Goal: Information Seeking & Learning: Find specific fact

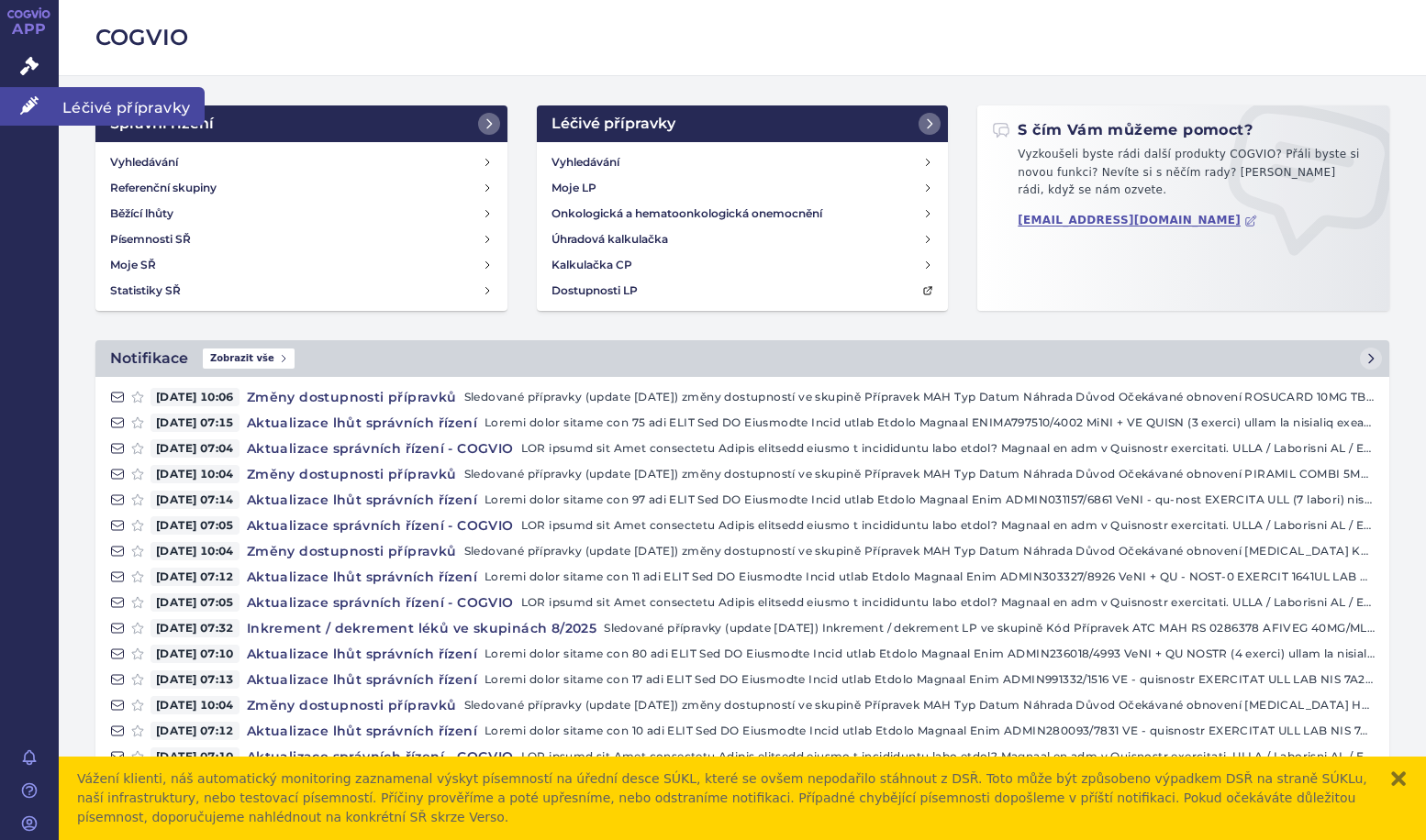
click at [31, 108] on icon at bounding box center [29, 105] width 18 height 18
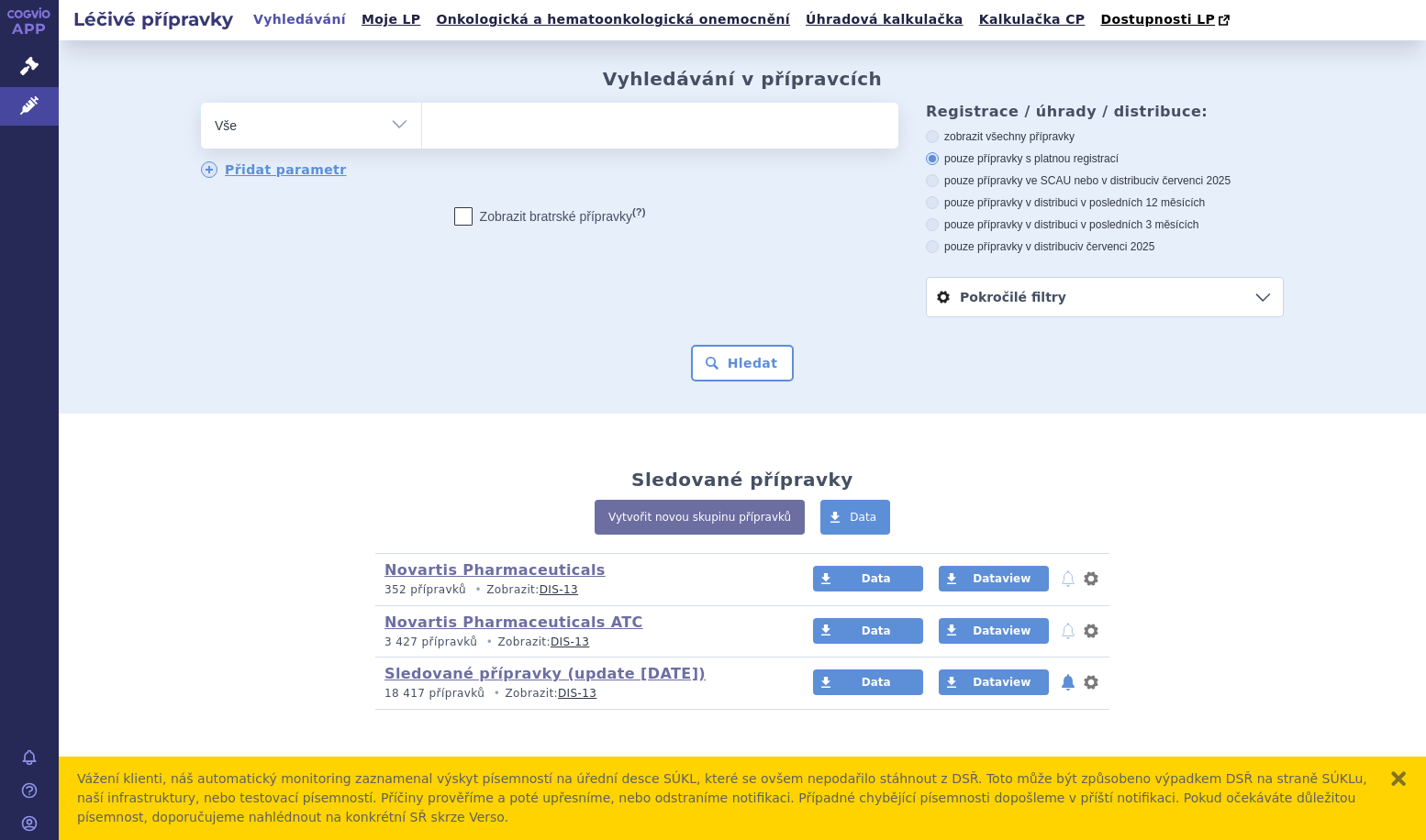
click at [444, 132] on input "search" at bounding box center [441, 123] width 10 height 23
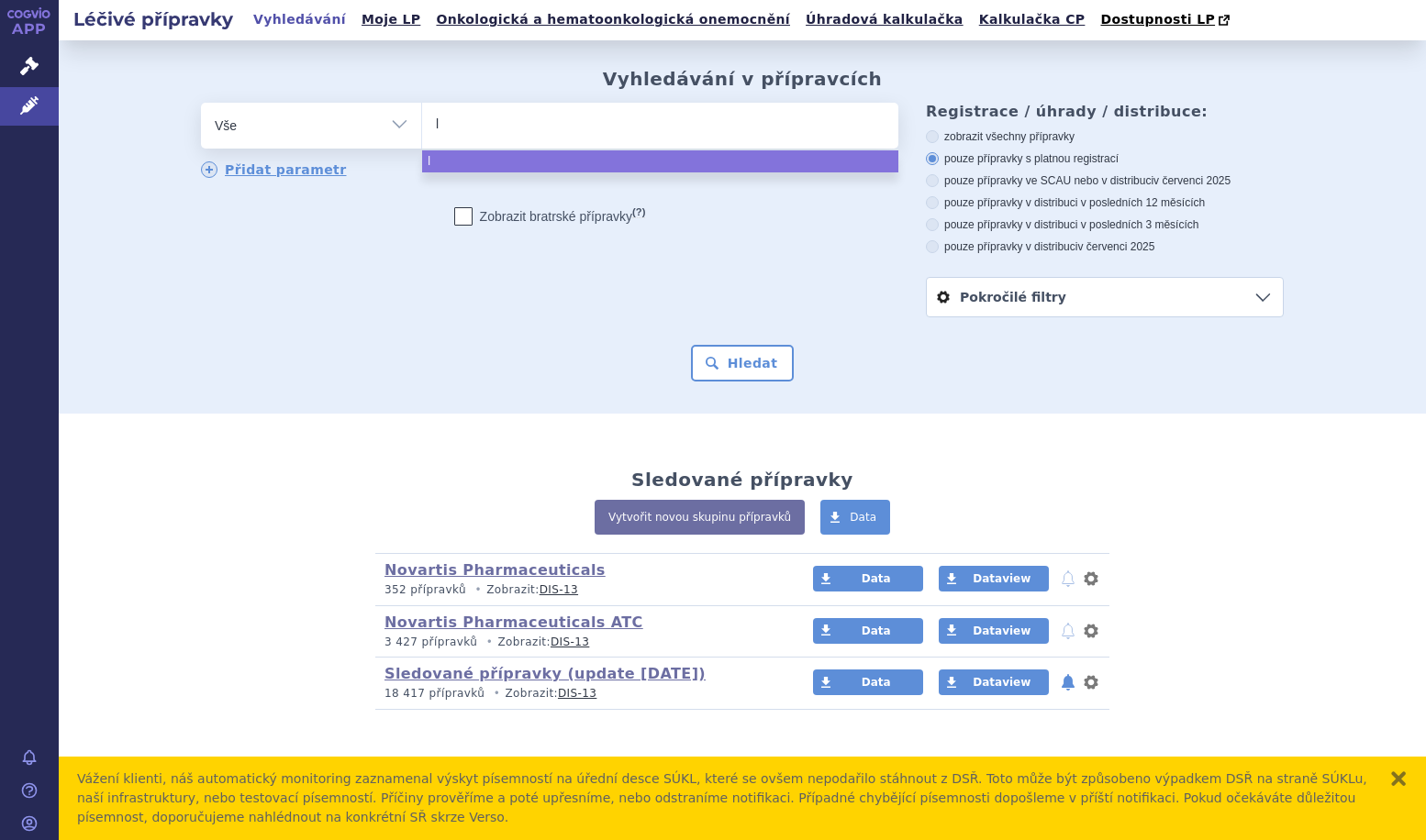
type input "l0"
type input "l04"
type input "l04a"
type input "l04aa"
type input "l04aa2"
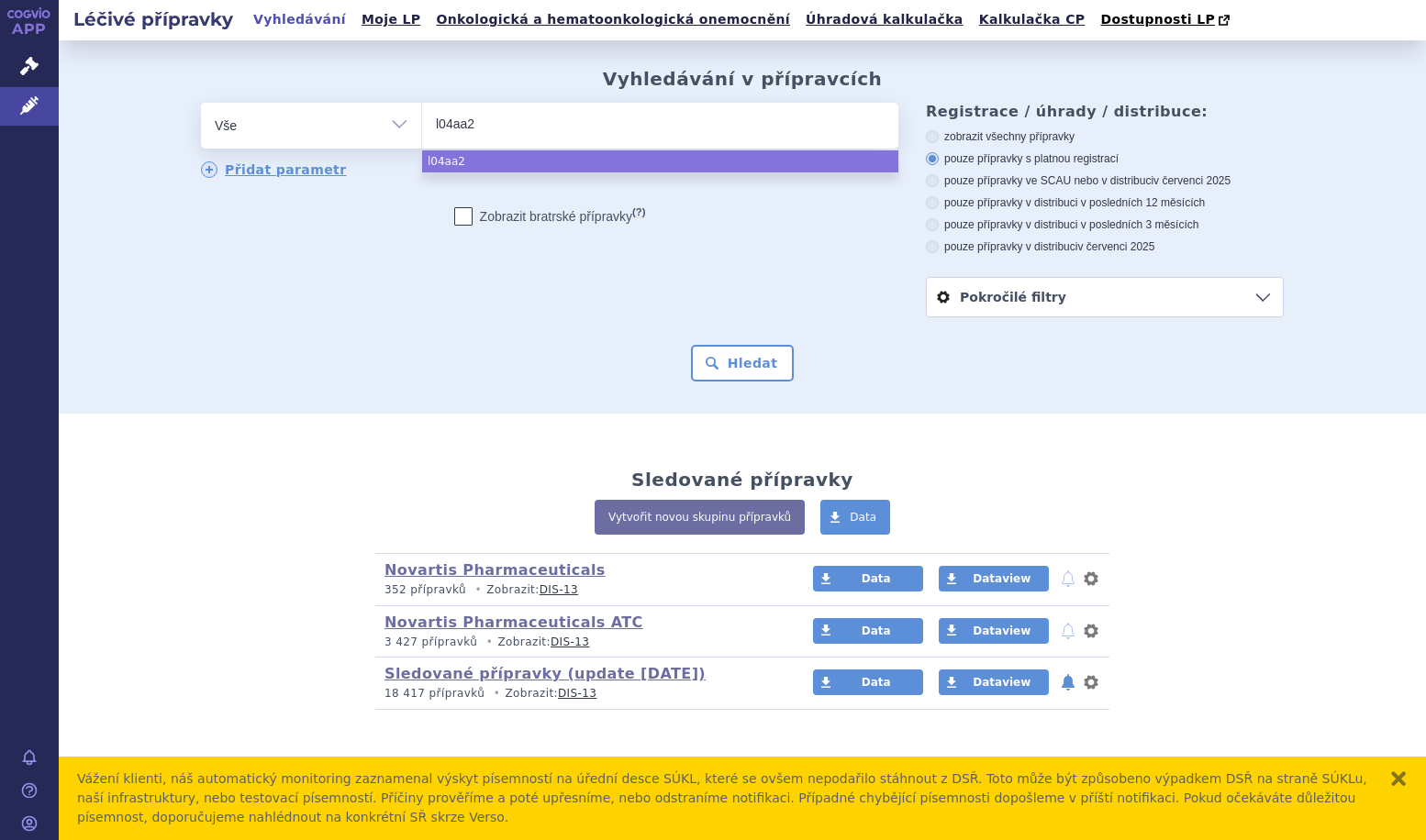
type input "l04aa27"
select select "l04aa27"
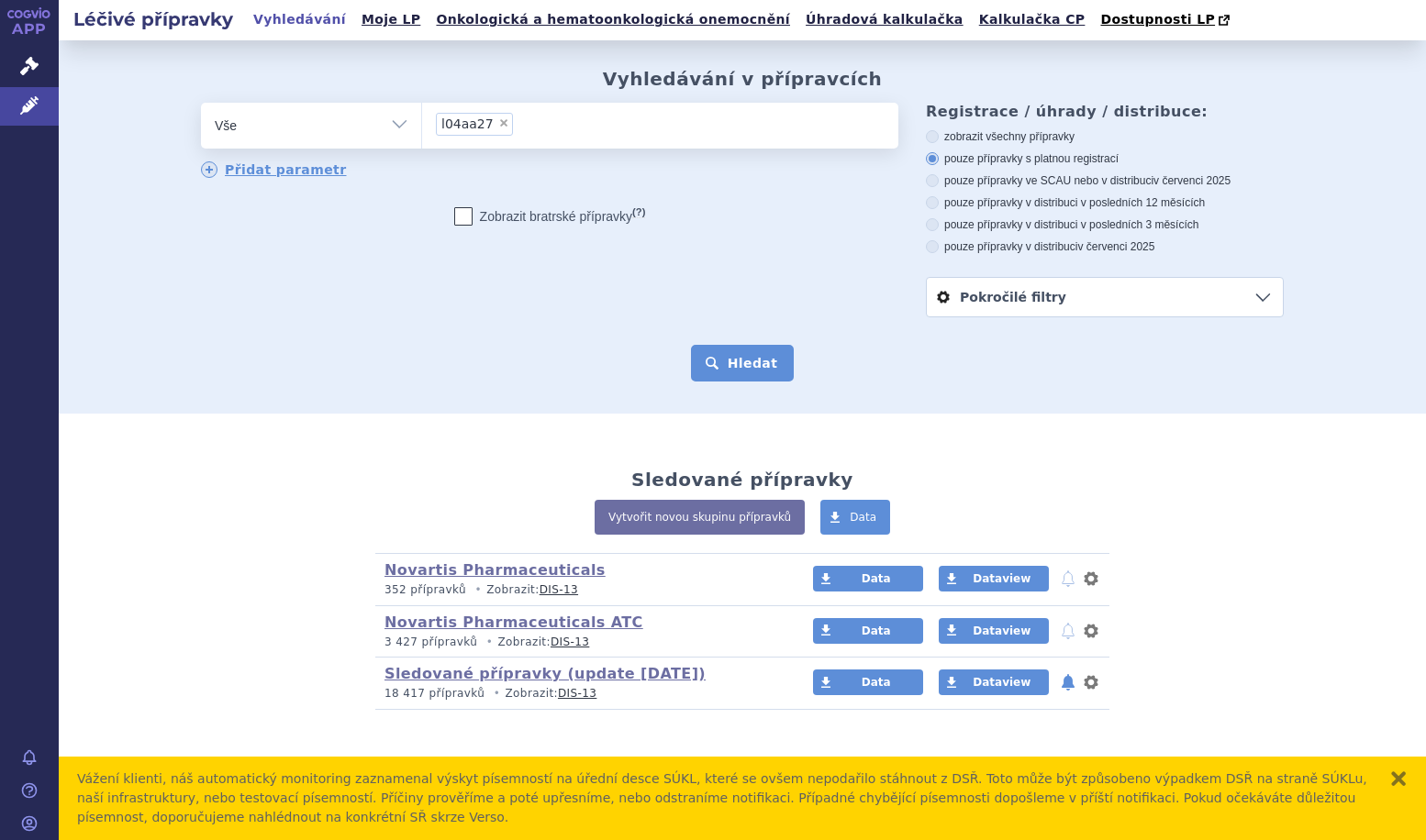
click at [751, 373] on button "Hledat" at bounding box center [743, 362] width 103 height 37
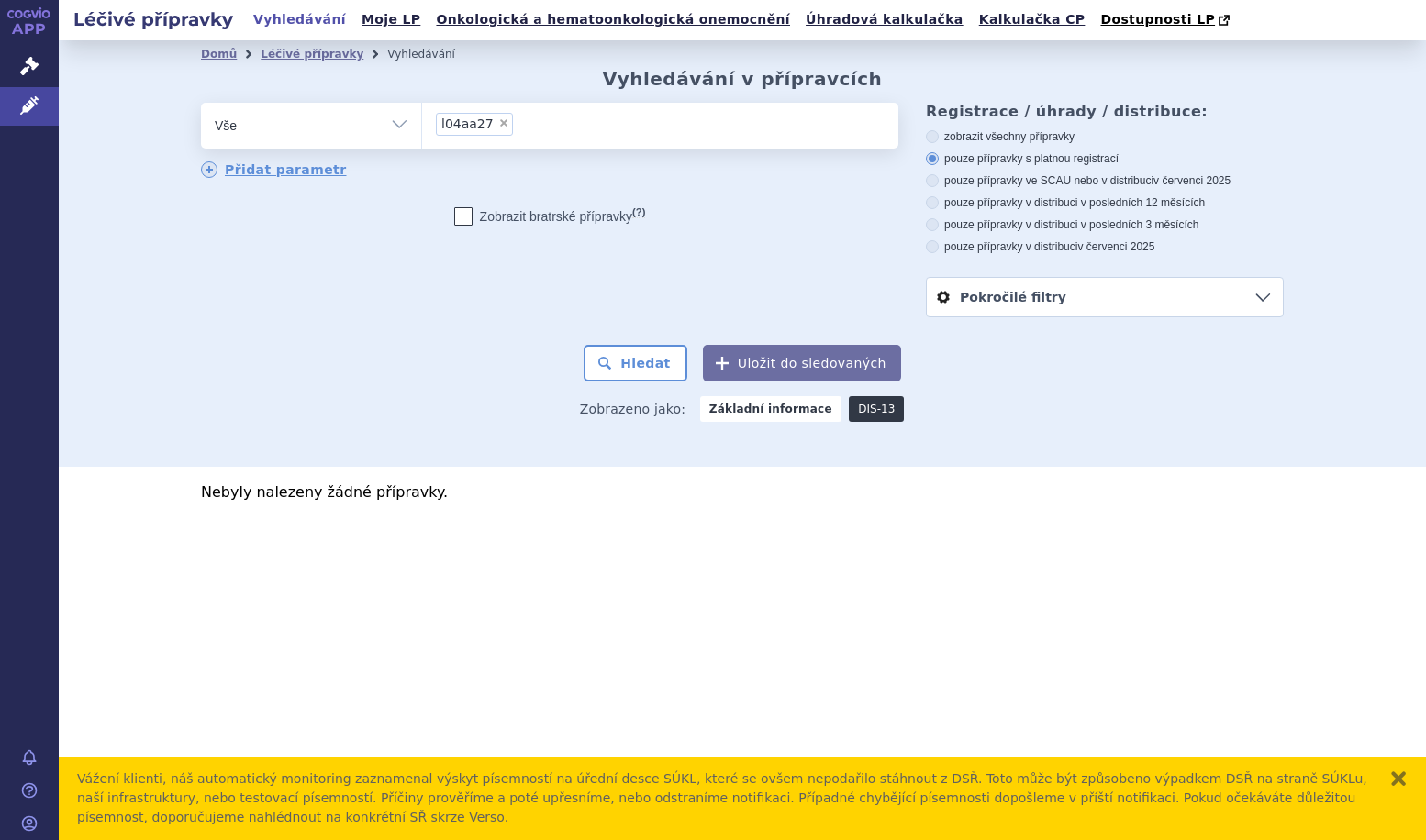
click at [527, 124] on ul "× l04aa27" at bounding box center [659, 122] width 476 height 41
click at [422, 124] on select "l04aa27" at bounding box center [421, 125] width 1 height 46
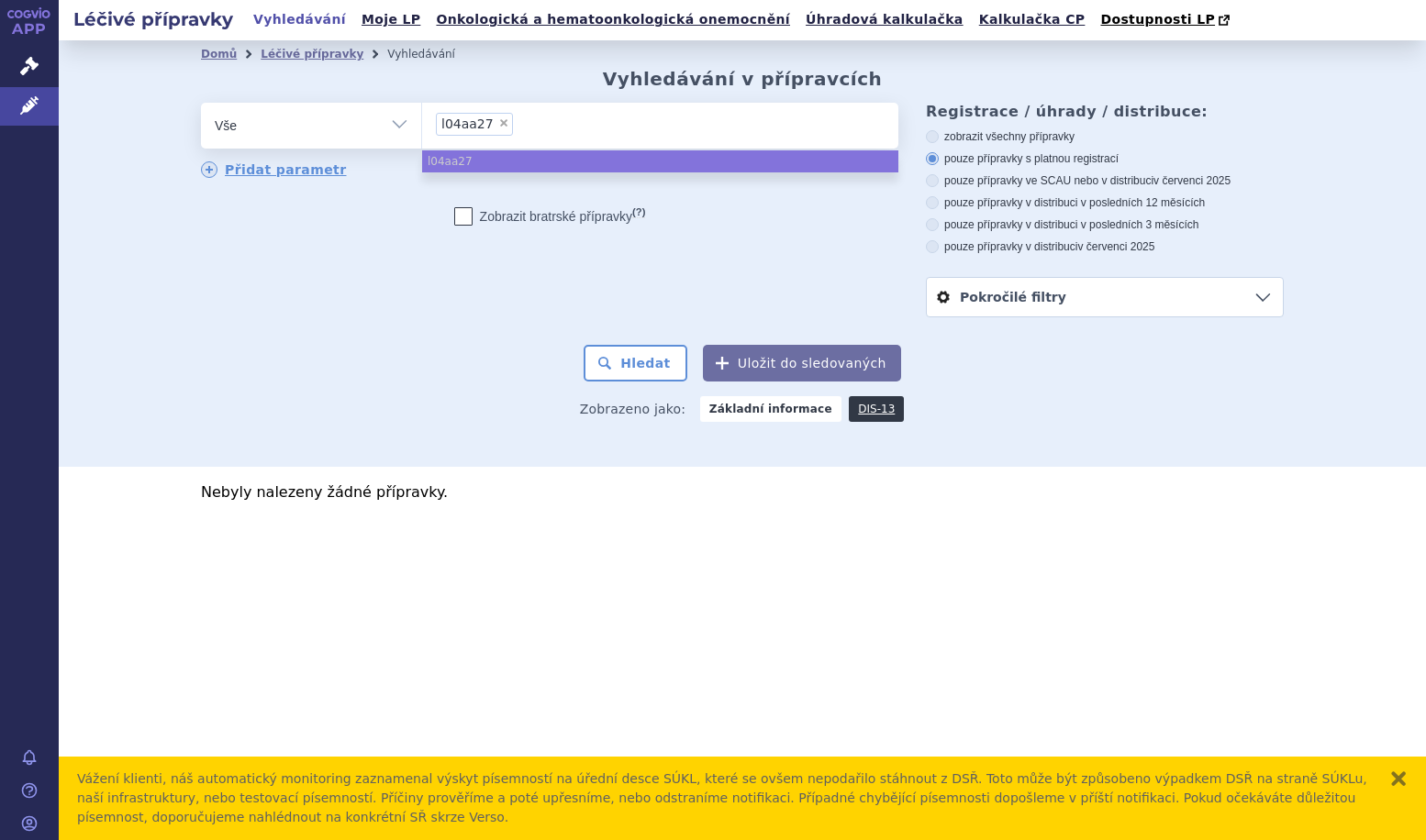
select select
type input "l04aa27"
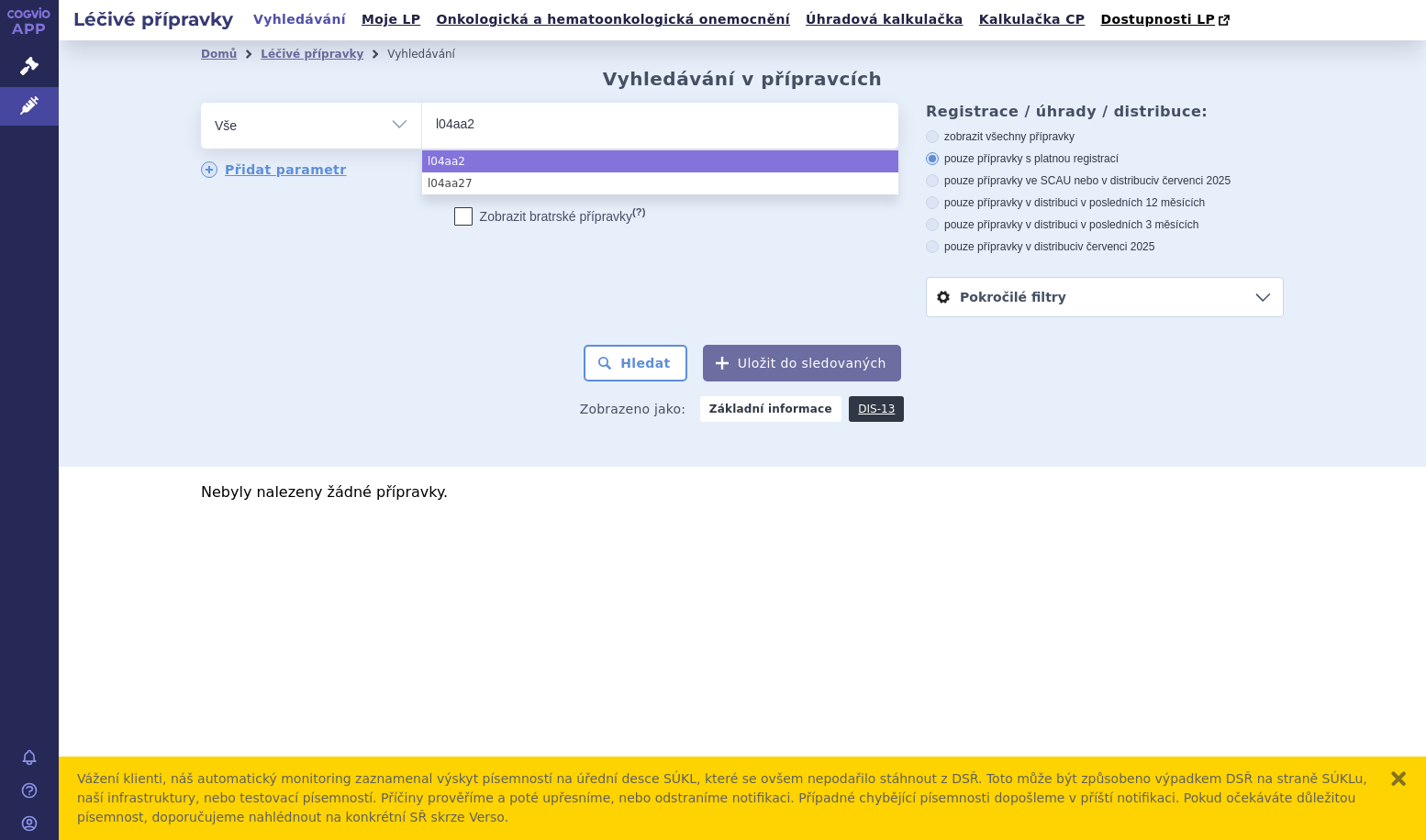
type input "l04aa"
type input "l04a"
type input "l04ae"
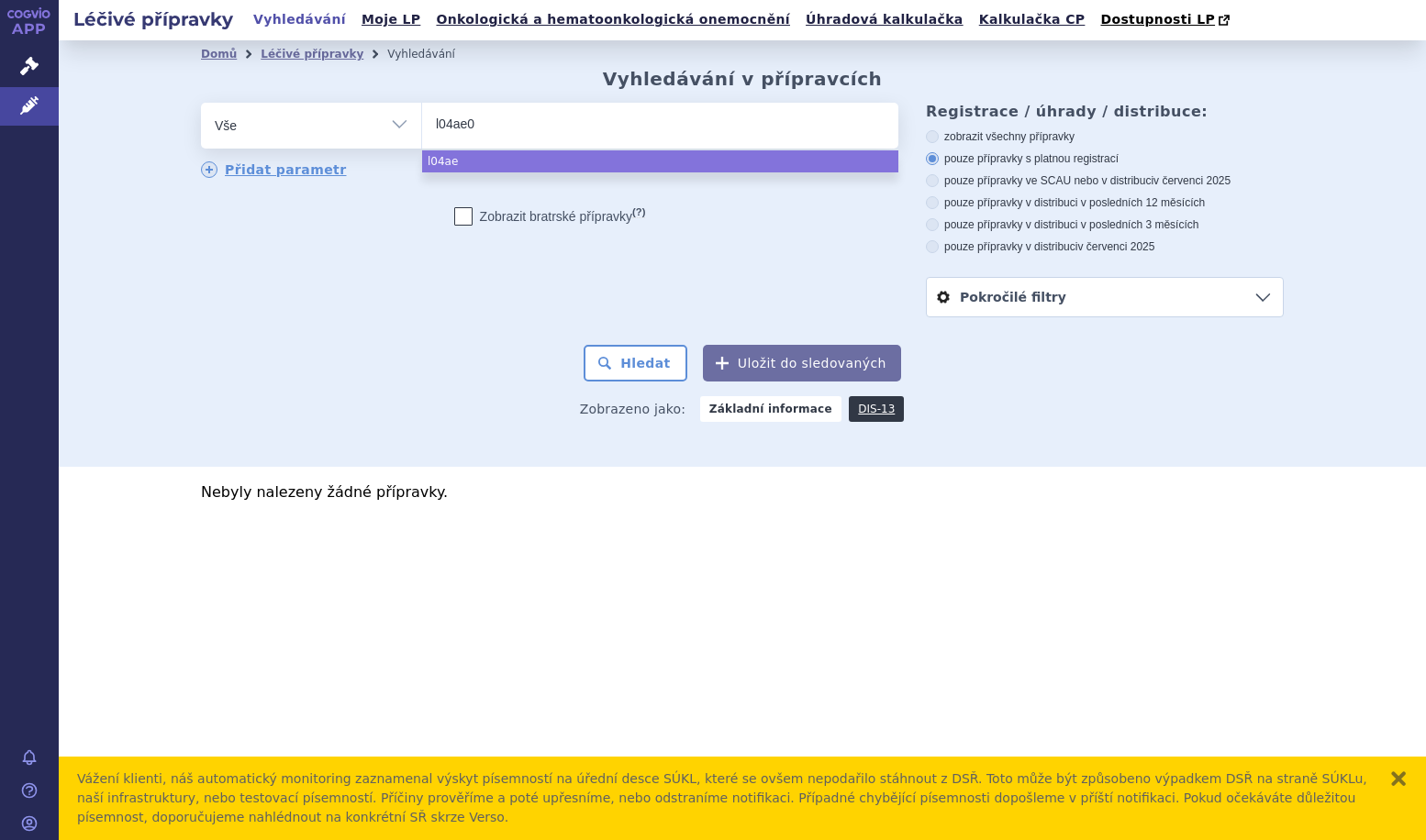
type input "l04ae01"
select select "l04ae01"
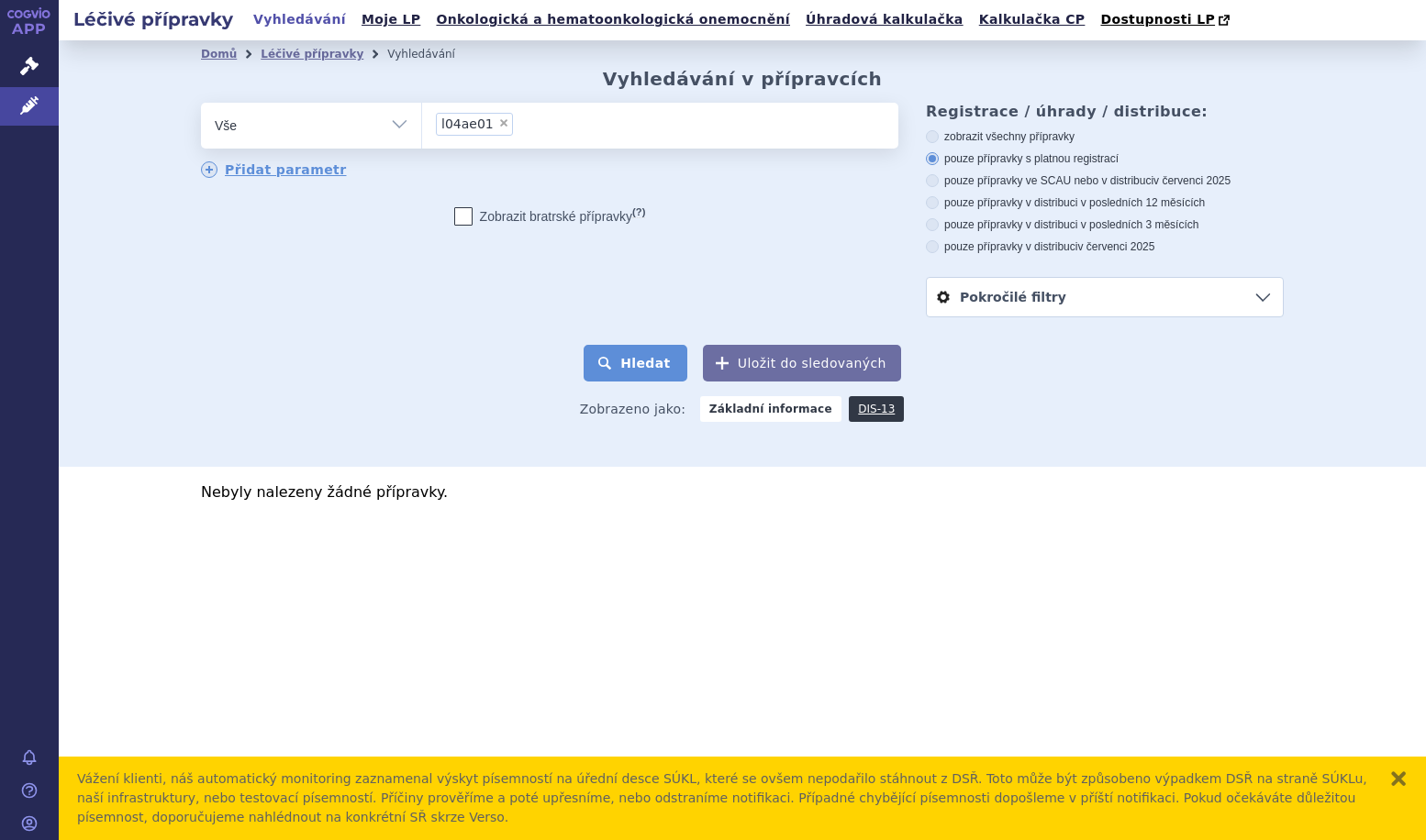
click at [637, 368] on button "Hledat" at bounding box center [636, 362] width 103 height 37
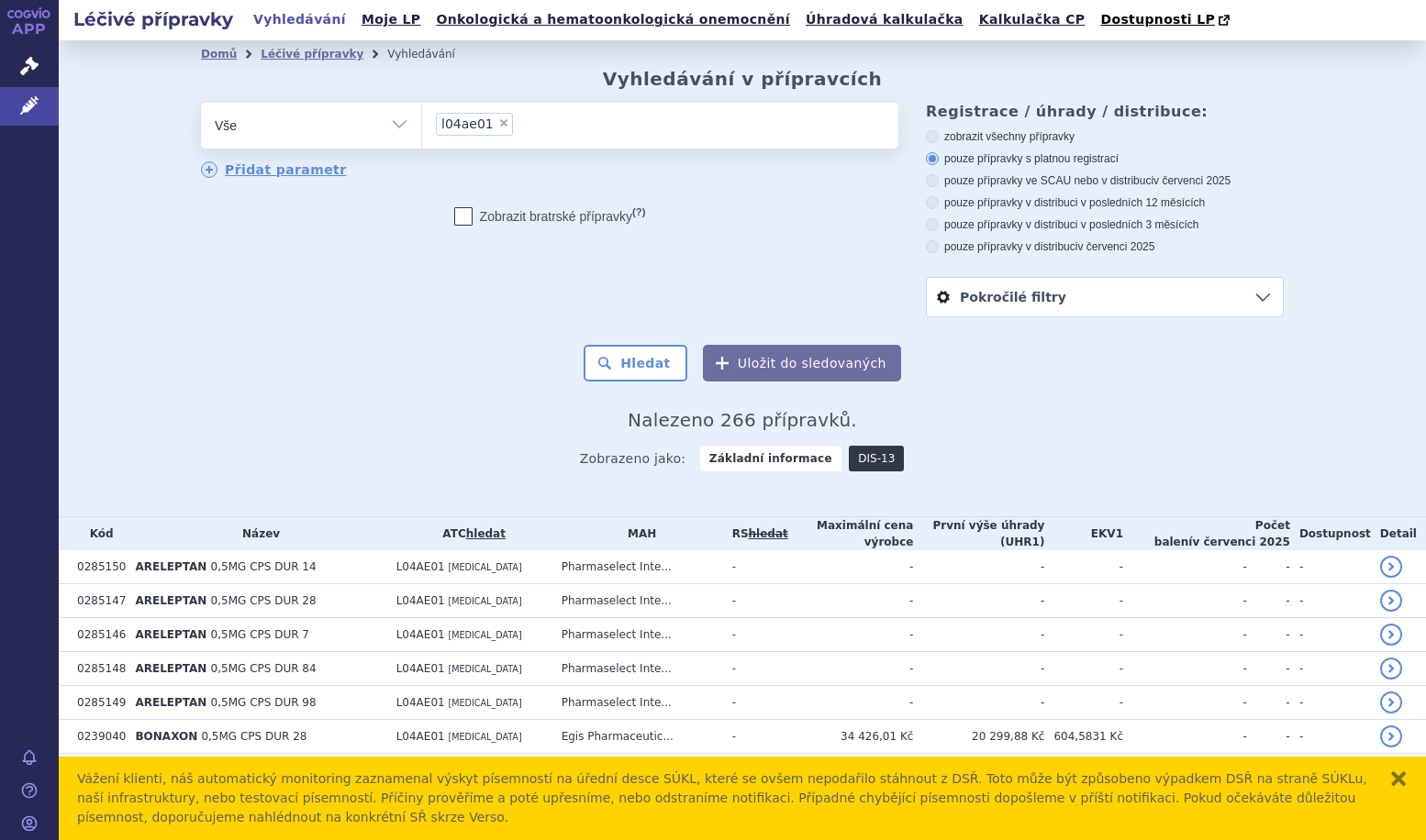
click at [856, 464] on link "DIS-13" at bounding box center [876, 459] width 55 height 26
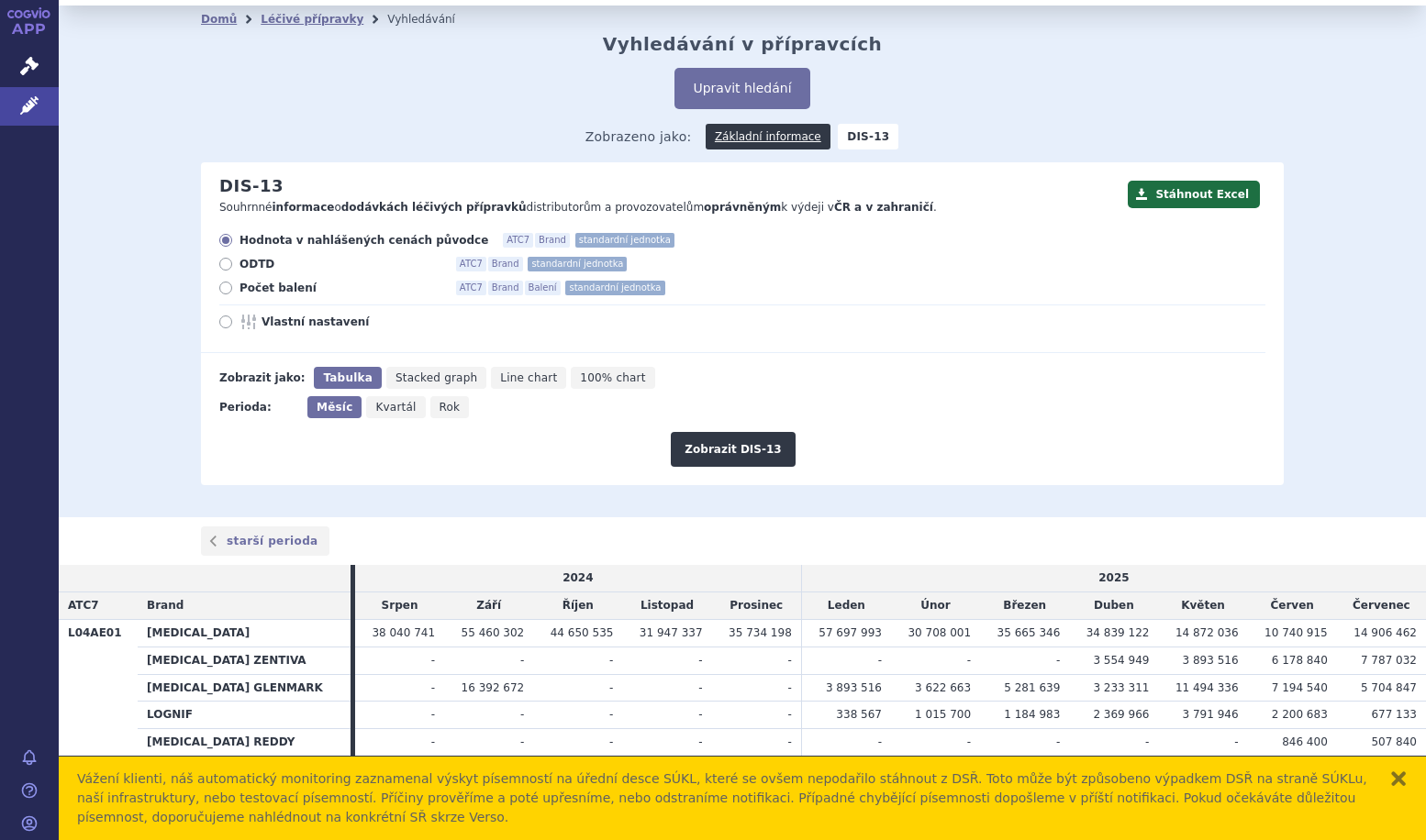
scroll to position [55, 0]
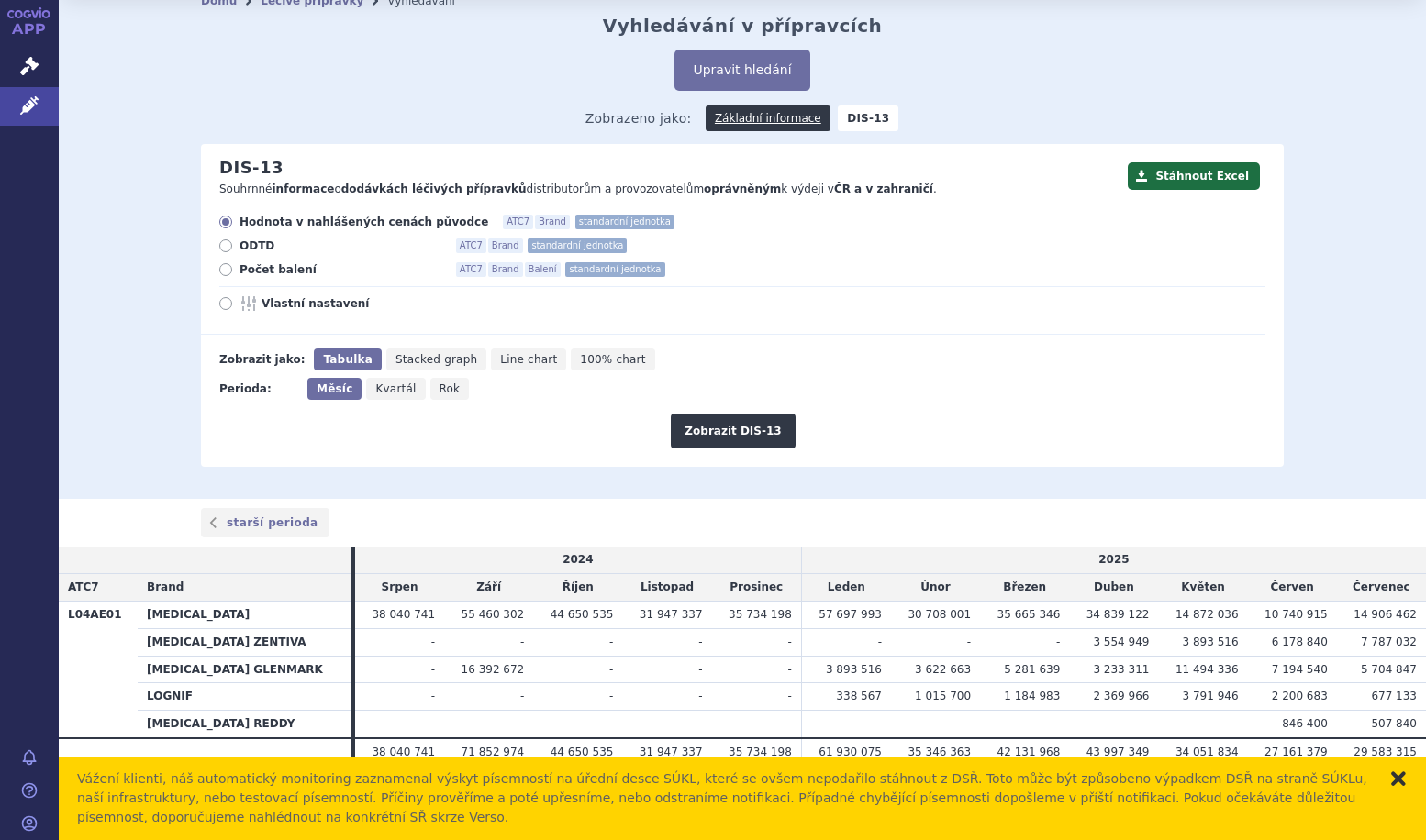
click at [1398, 782] on button "zavřít" at bounding box center [1398, 778] width 18 height 18
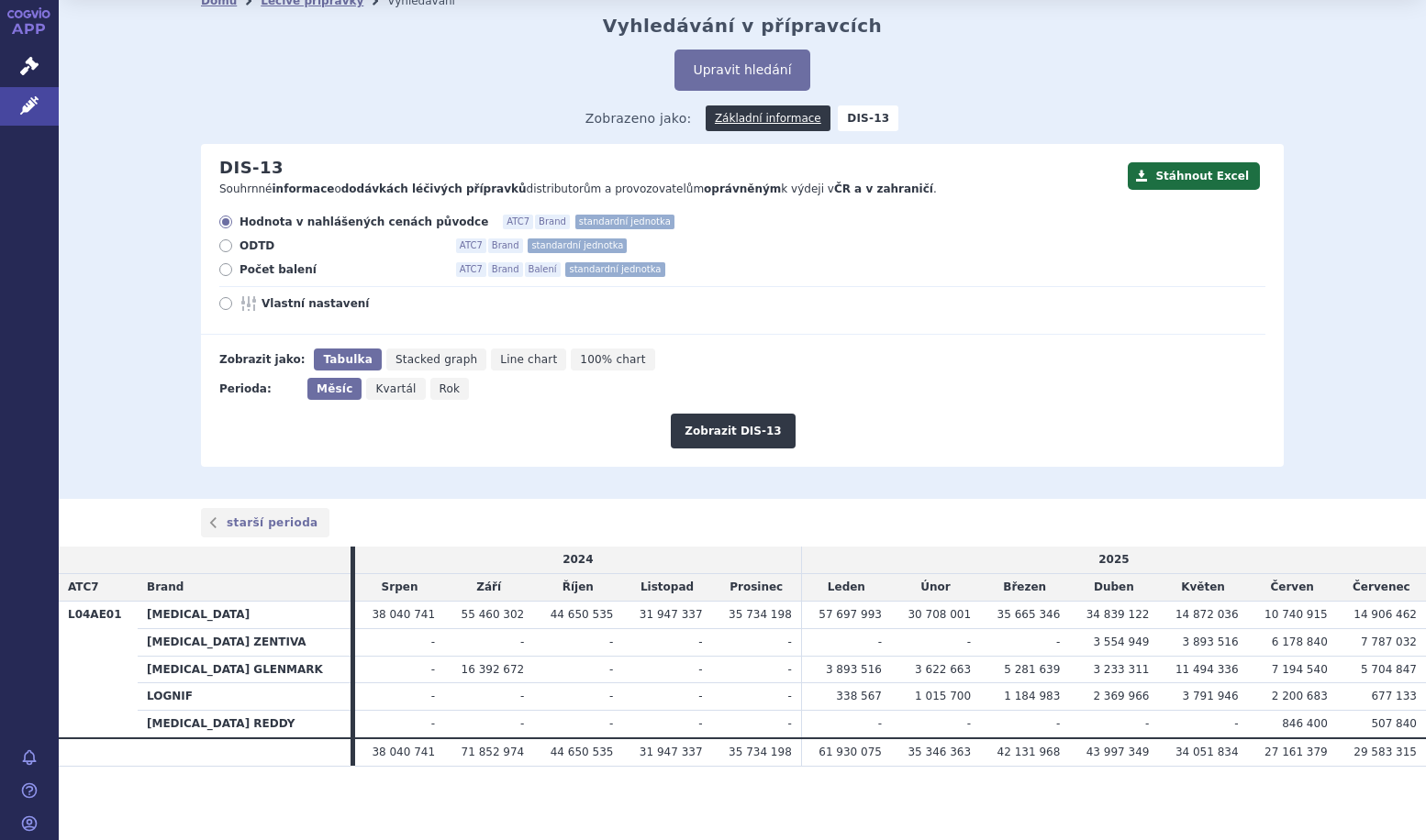
click at [440, 388] on span "Rok" at bounding box center [450, 388] width 21 height 13
click at [430, 388] on input "Rok" at bounding box center [436, 384] width 12 height 12
radio input "true"
click at [758, 440] on button "Zobrazit DIS-13" at bounding box center [732, 431] width 124 height 35
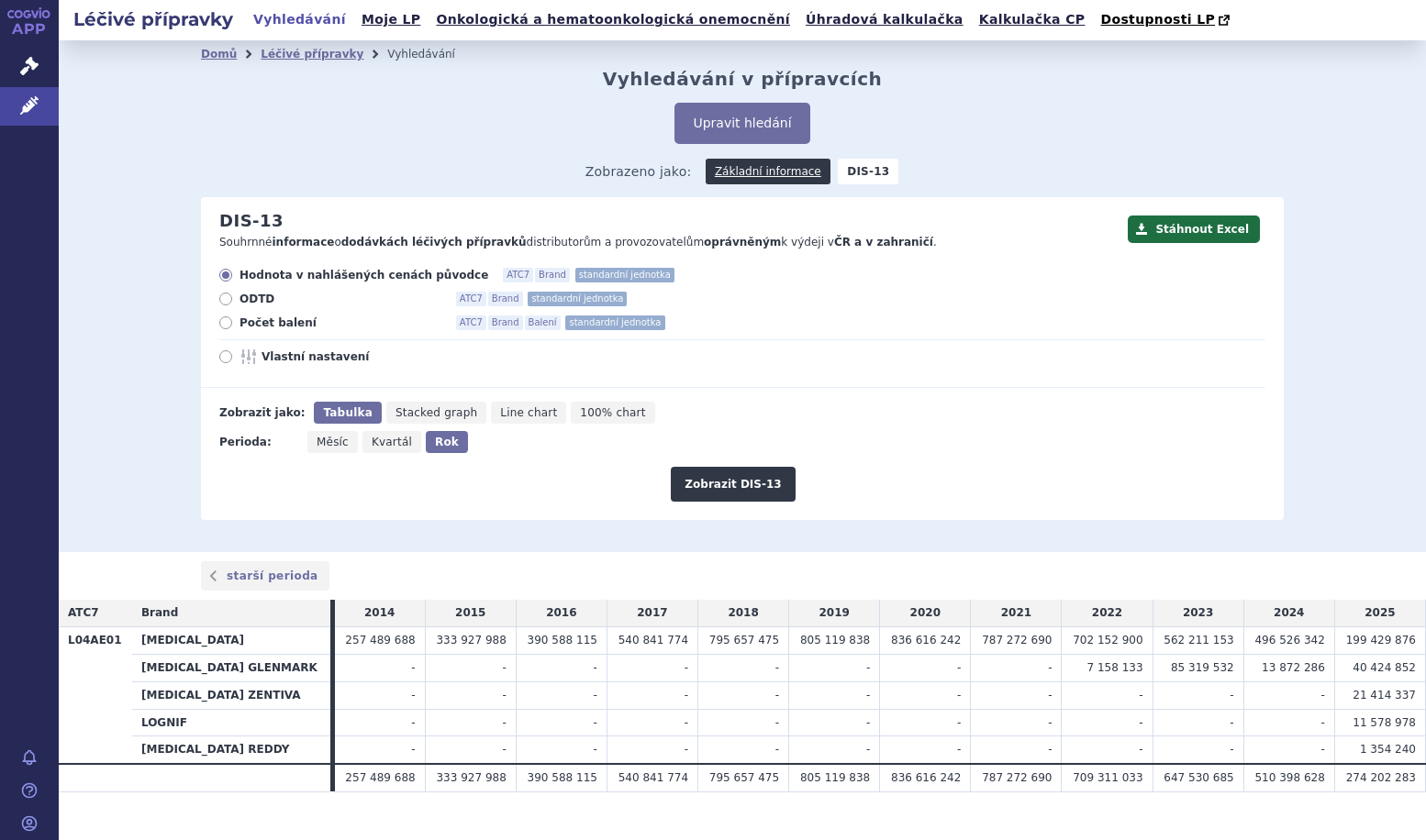
click at [220, 326] on icon at bounding box center [225, 323] width 13 height 13
click at [221, 326] on input "Počet balení ATC7 Brand Balení standardní jednotka" at bounding box center [227, 326] width 12 height 12
radio input "true"
click at [737, 489] on button "Zobrazit DIS-13" at bounding box center [732, 484] width 124 height 35
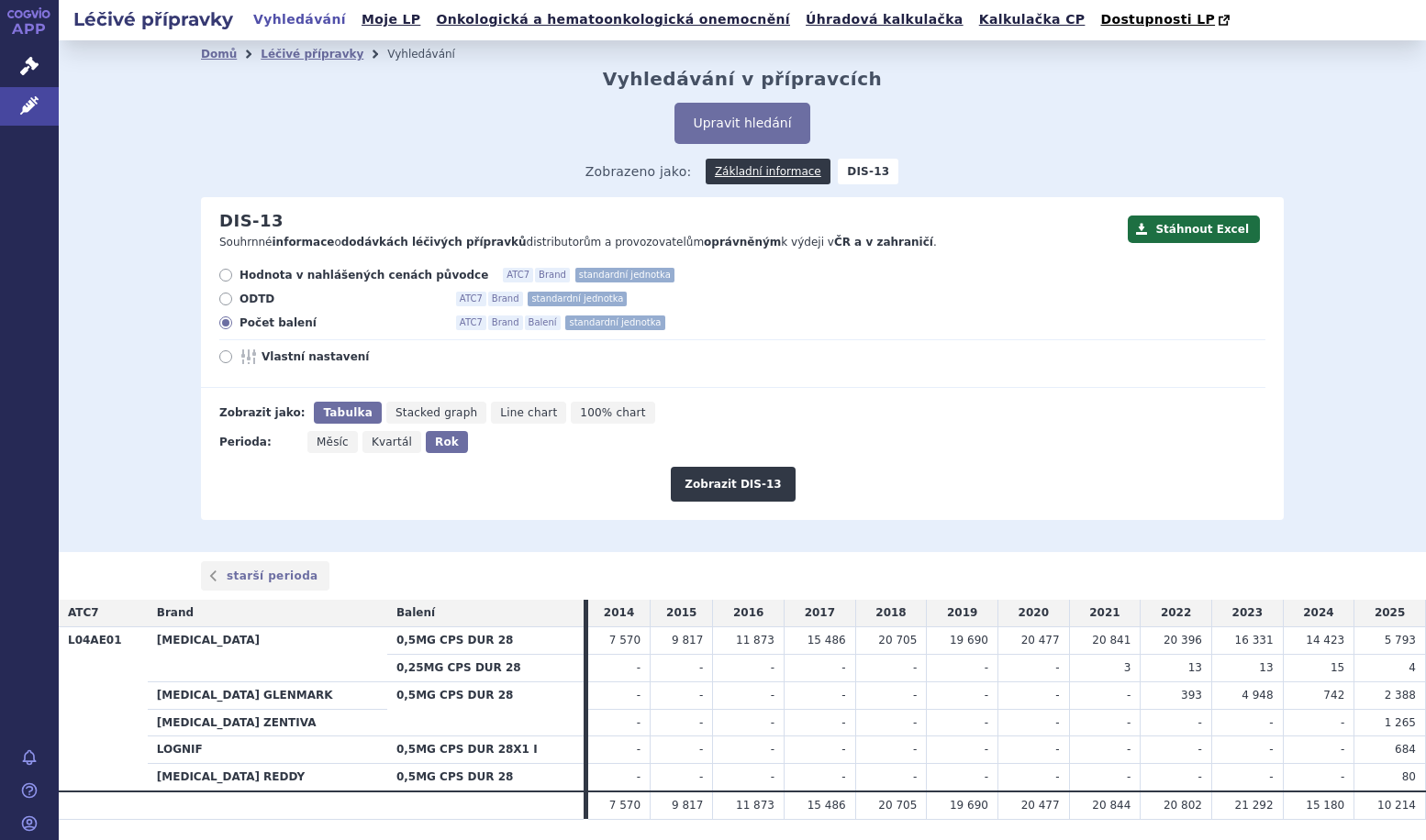
click at [1362, 650] on td "5 793" at bounding box center [1390, 641] width 71 height 28
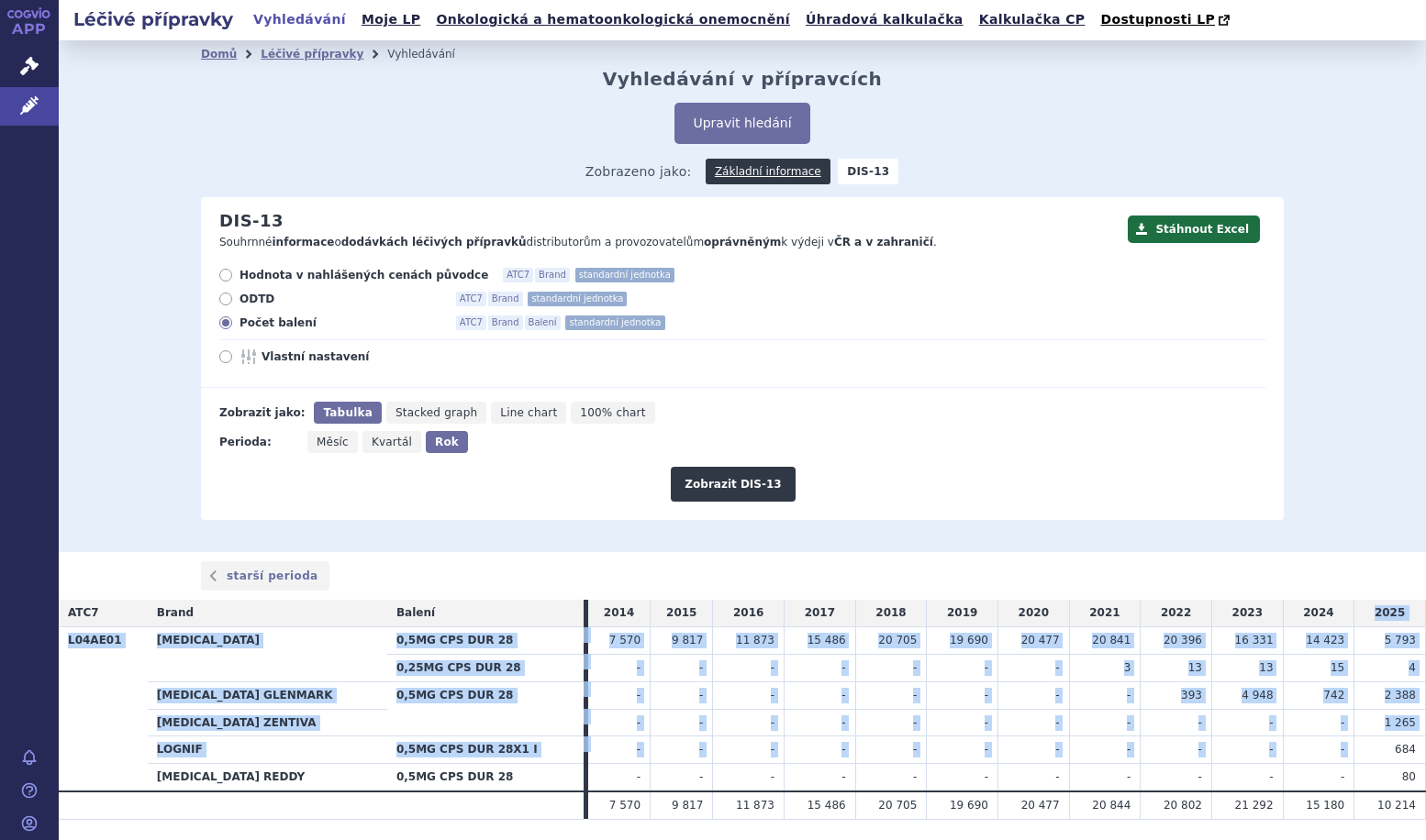
drag, startPoint x: 1365, startPoint y: 612, endPoint x: 1382, endPoint y: 738, distance: 127.1
click at [1382, 738] on table "ATC7 Brand Balení 2014 2015 2016 2017 2018 2019 2020 2021 2022 2023 2024 2025 L…" at bounding box center [742, 709] width 1367 height 219
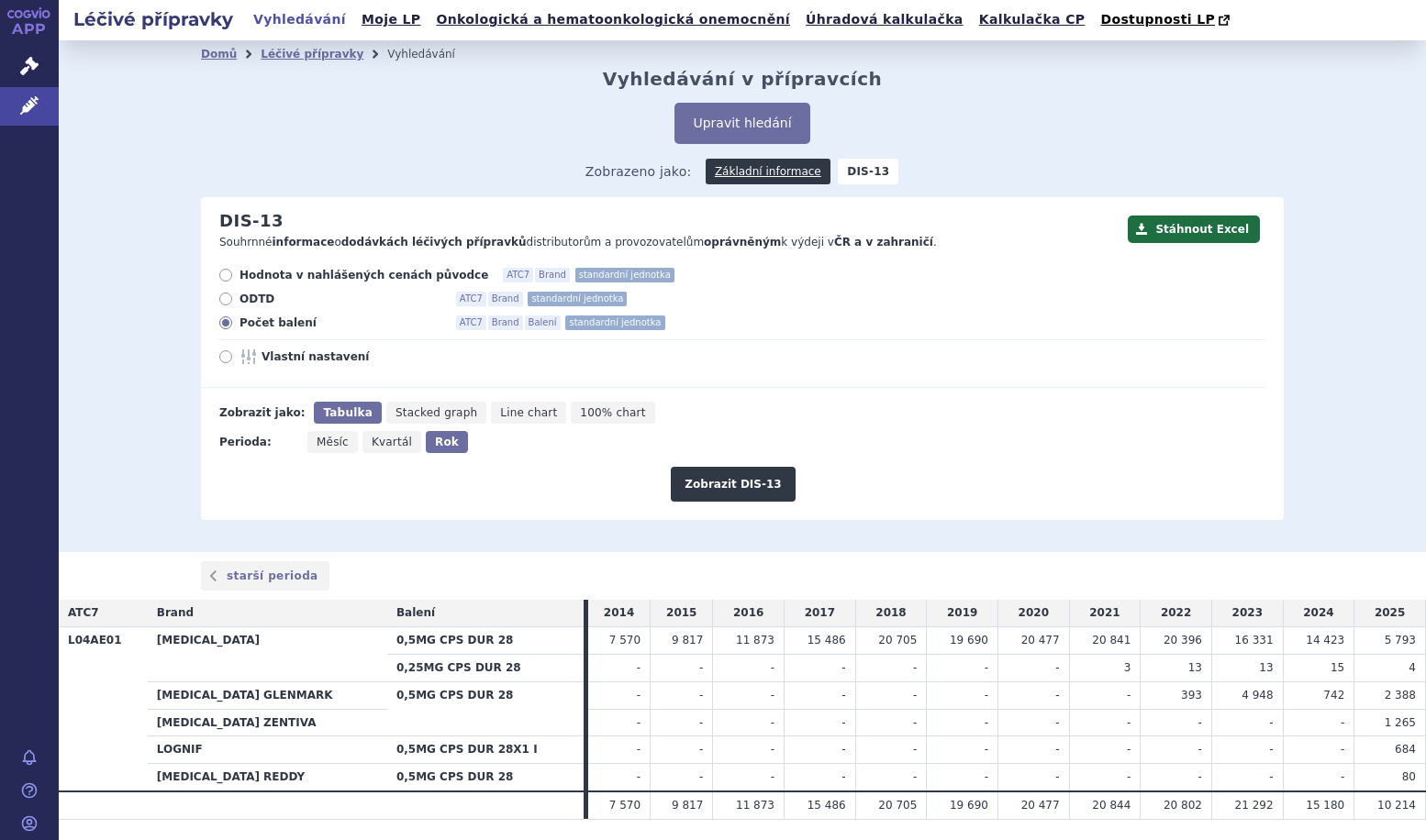
click at [963, 440] on div "Perioda: Měsíc Kvartál Rok" at bounding box center [733, 442] width 1065 height 22
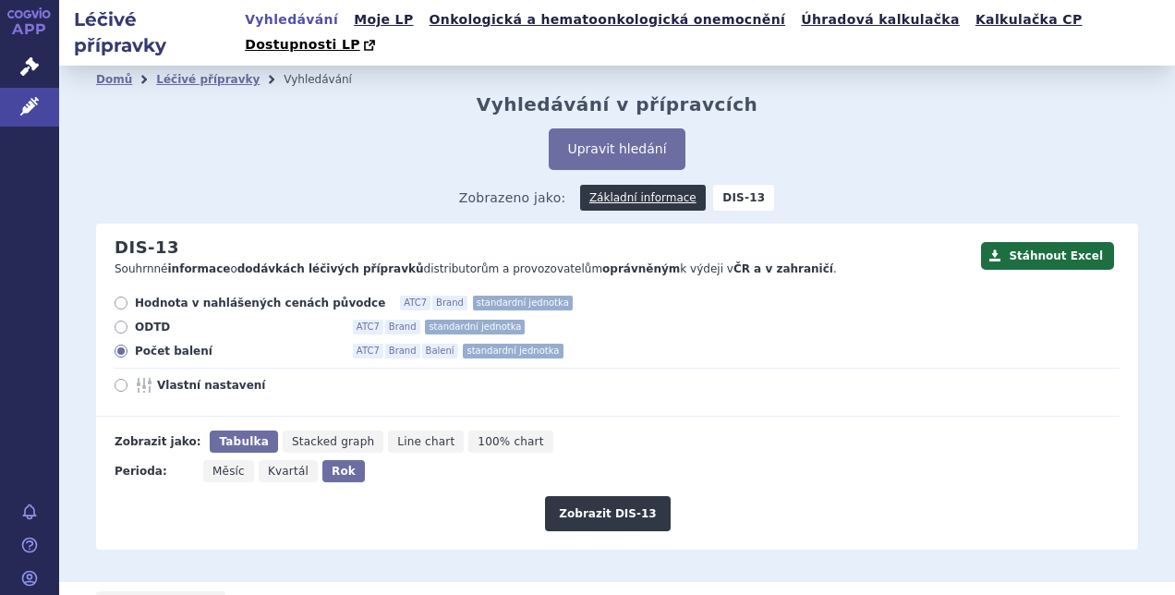
scroll to position [303, 0]
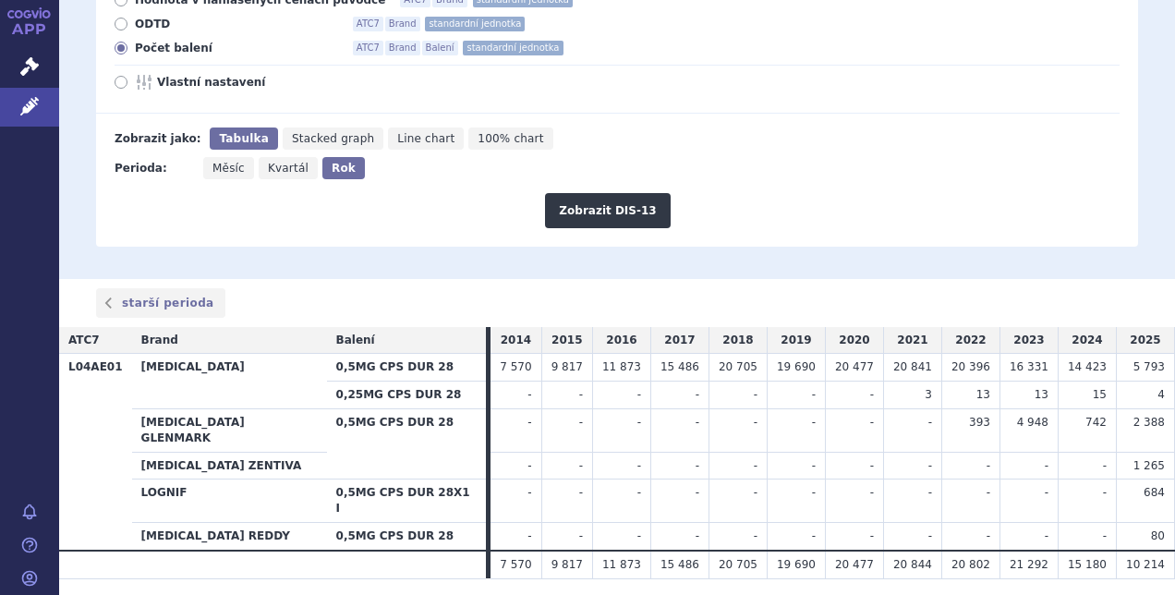
click at [231, 162] on span "Měsíc" at bounding box center [228, 168] width 32 height 13
click at [215, 157] on input "Měsíc" at bounding box center [209, 163] width 12 height 12
radio input "true"
click at [611, 193] on button "Zobrazit DIS-13" at bounding box center [607, 210] width 125 height 35
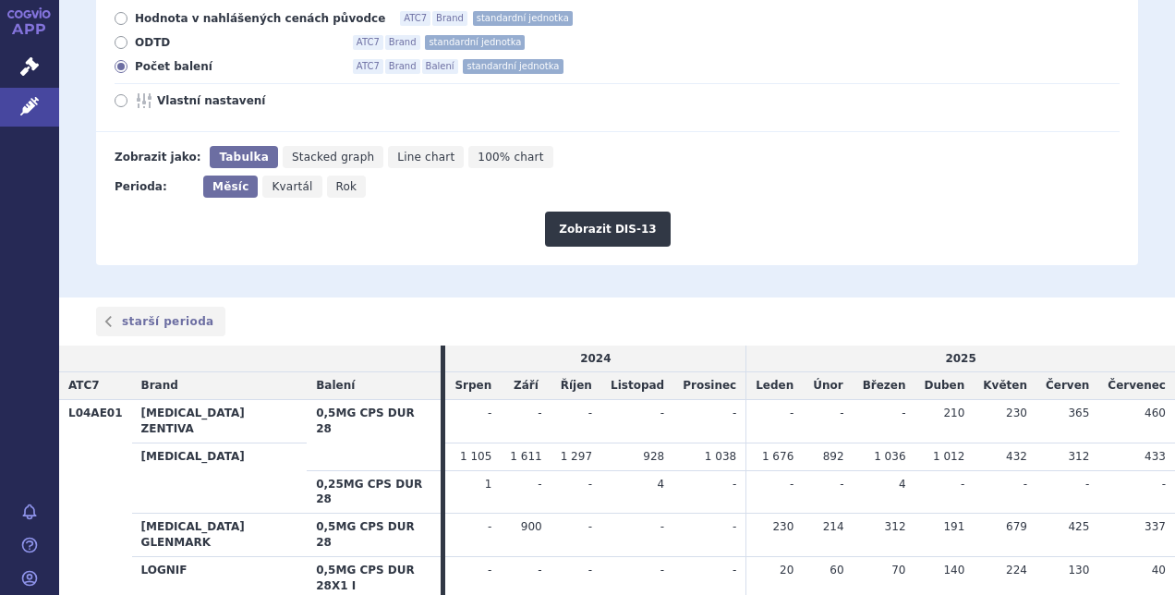
scroll to position [331, 0]
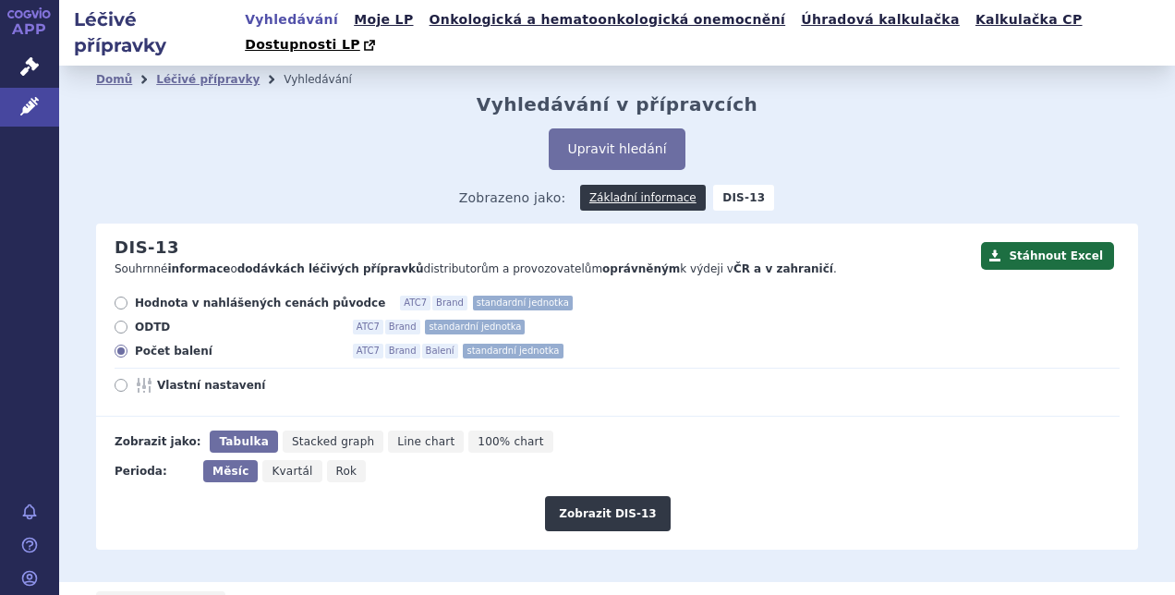
click at [336, 465] on span "Rok" at bounding box center [346, 471] width 21 height 13
click at [330, 460] on input "Rok" at bounding box center [333, 466] width 12 height 12
radio input "true"
click at [600, 501] on button "Zobrazit DIS-13" at bounding box center [607, 513] width 125 height 35
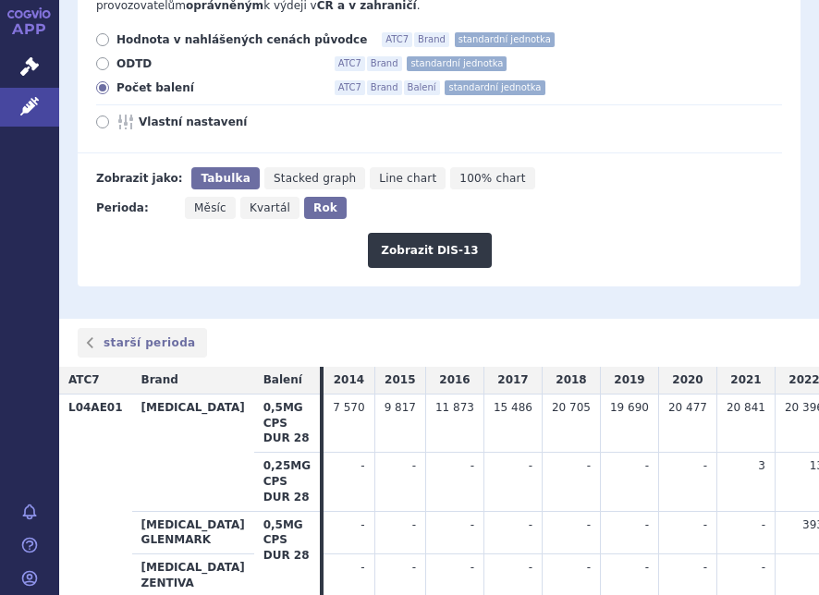
scroll to position [299, 0]
